Goal: Task Accomplishment & Management: Manage account settings

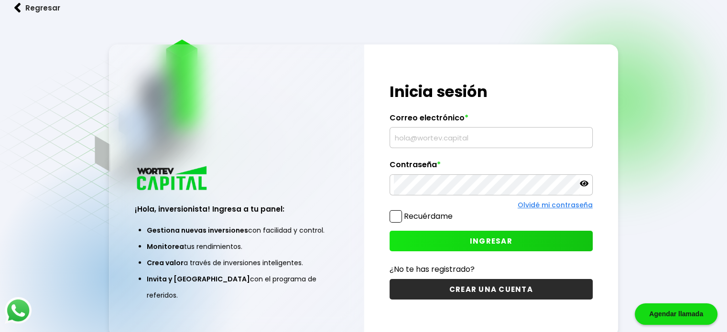
click at [426, 138] on input "text" at bounding box center [491, 138] width 194 height 20
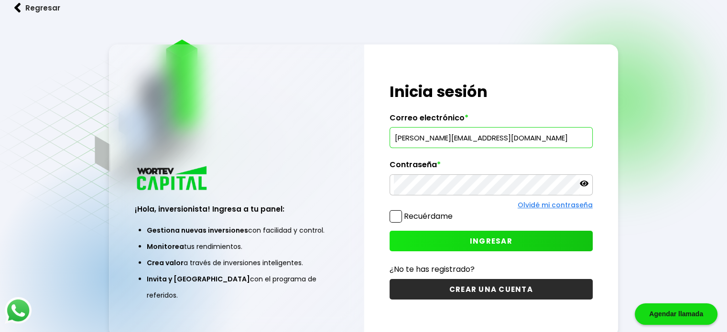
type input "[PERSON_NAME][EMAIL_ADDRESS][DOMAIN_NAME]"
click at [478, 242] on span "INGRESAR" at bounding box center [491, 241] width 43 height 10
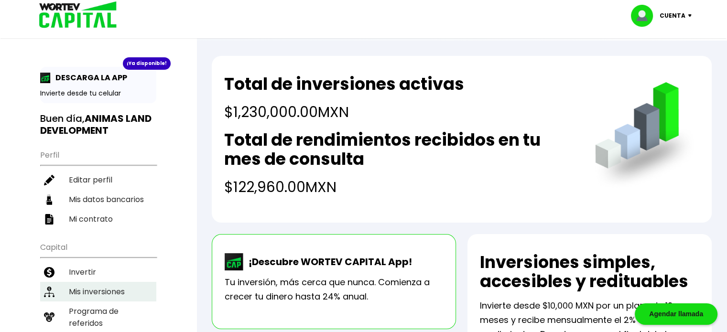
click at [107, 287] on li "Mis inversiones" at bounding box center [98, 292] width 116 height 20
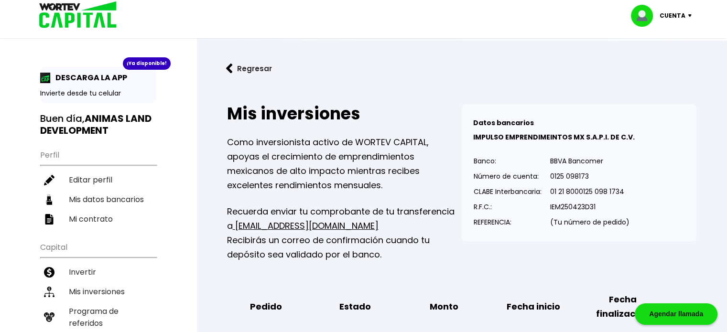
click at [233, 64] on button "Regresar" at bounding box center [249, 68] width 75 height 25
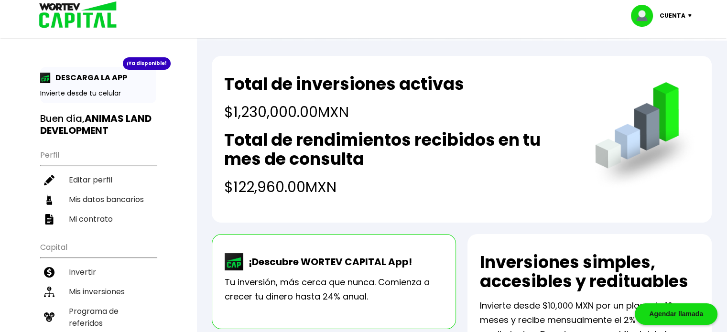
click at [62, 15] on img at bounding box center [74, 15] width 91 height 31
click at [667, 15] on p "Cuenta" at bounding box center [672, 16] width 26 height 14
click at [676, 67] on li "Cerrar sesión" at bounding box center [662, 64] width 76 height 20
